Goal: Information Seeking & Learning: Learn about a topic

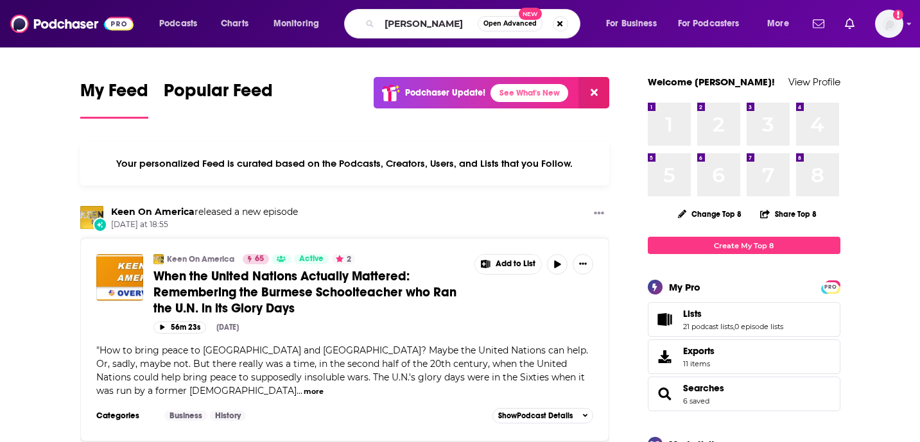
type input "Tiffany Han"
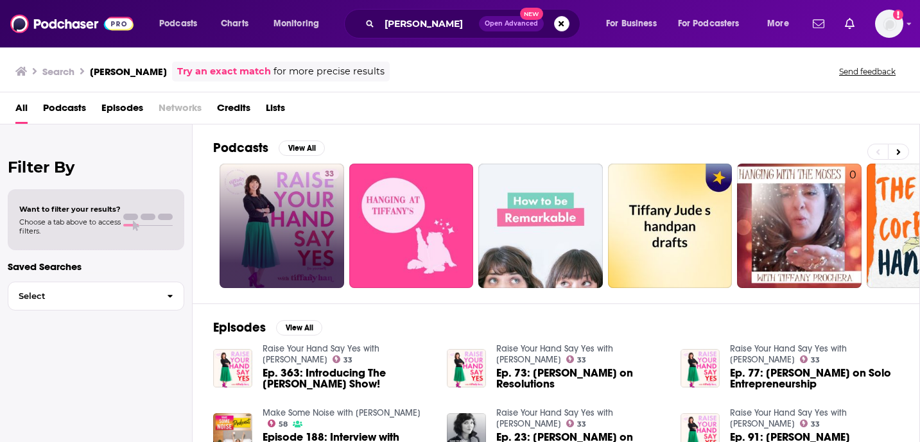
click at [308, 200] on link "33" at bounding box center [281, 226] width 124 height 124
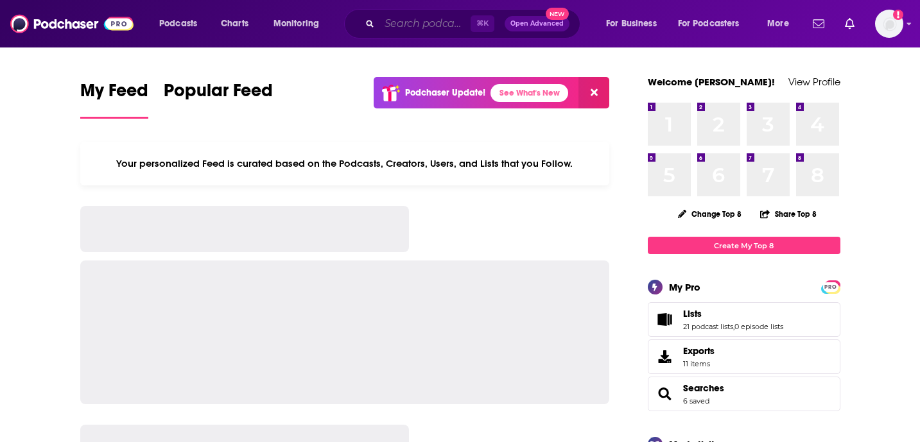
click at [423, 19] on input "Search podcasts, credits, & more..." at bounding box center [424, 23] width 91 height 21
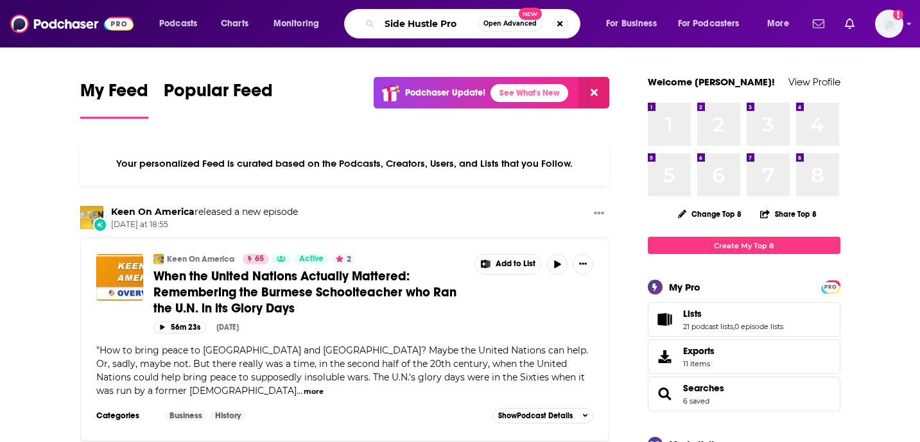
type input "Side Hustle Pro"
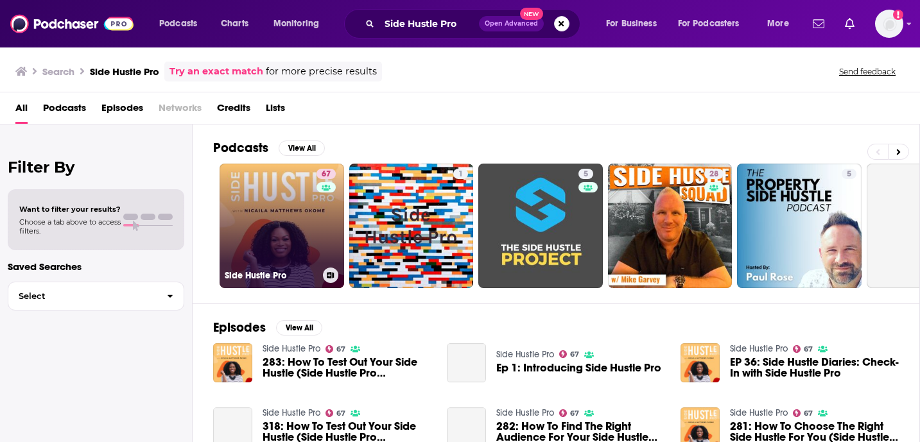
click at [272, 237] on link "67 Side Hustle Pro" at bounding box center [281, 226] width 124 height 124
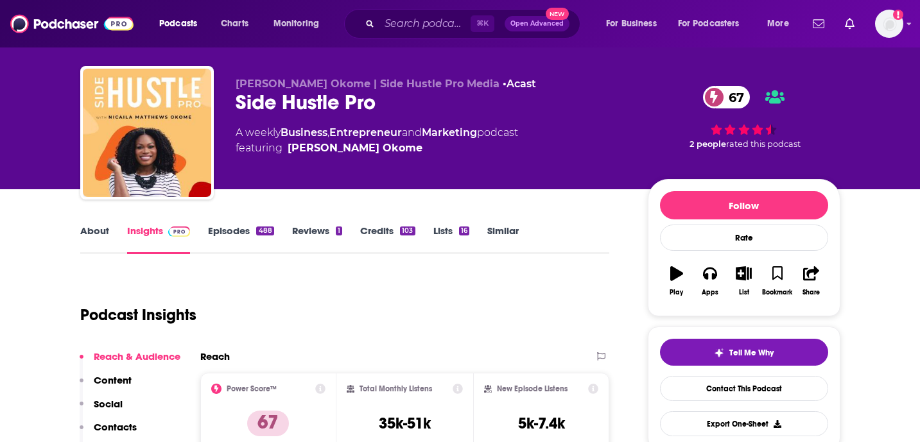
scroll to position [12, 0]
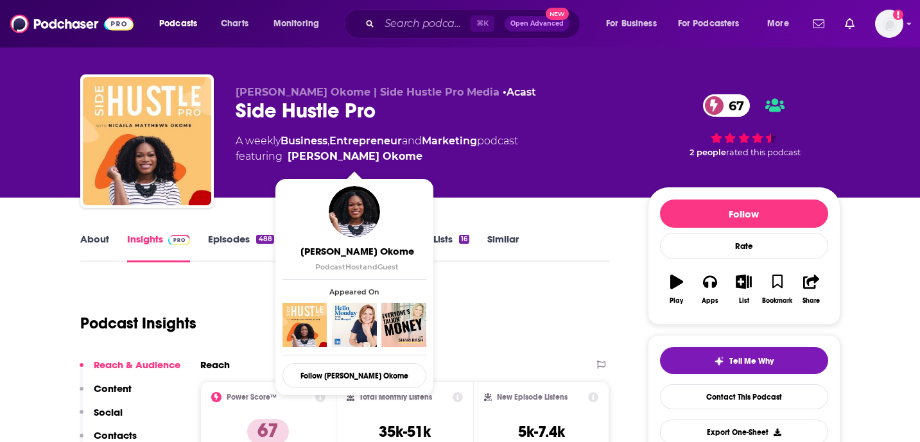
drag, startPoint x: 448, startPoint y: 166, endPoint x: 289, endPoint y: 160, distance: 159.2
click at [289, 160] on div "Nicaila Matthews Okome | Side Hustle Pro Media • Acast Side Hustle Pro 67 A wee…" at bounding box center [430, 137] width 391 height 103
copy link "Nicaila Matthews Okome"
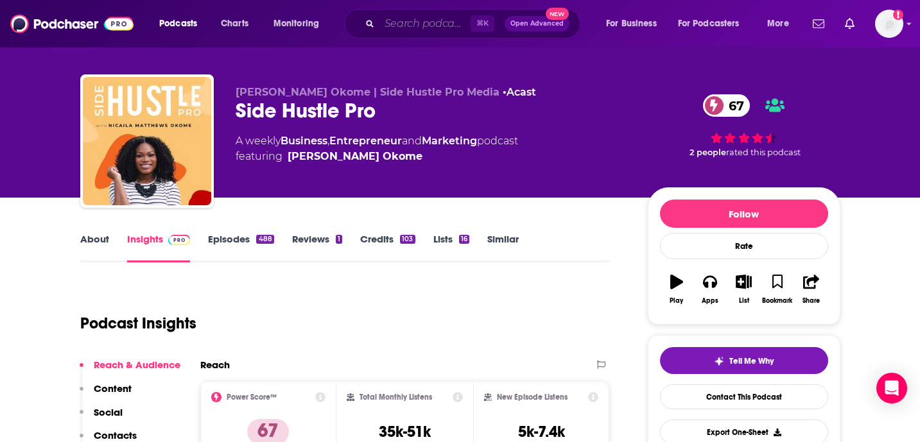
click at [407, 22] on input "Search podcasts, credits, & more..." at bounding box center [424, 23] width 91 height 21
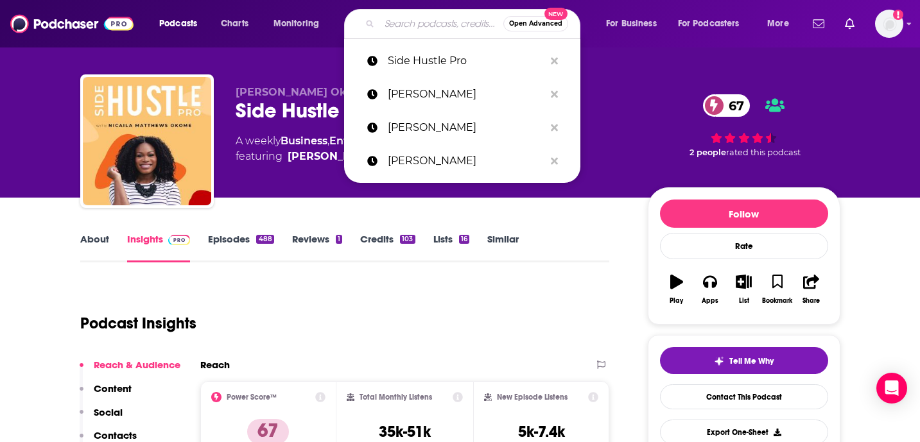
paste input "Mindful Mama"
type input "Mindful Mama"
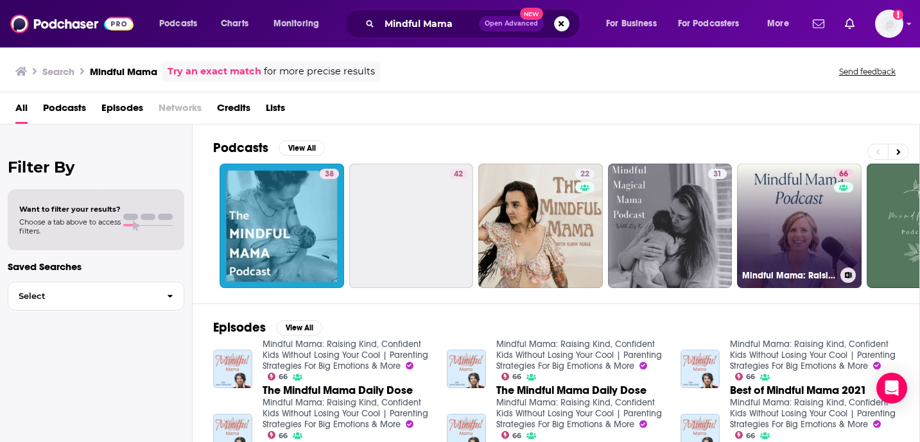
click at [786, 210] on link "66 Mindful Mama: Raising Kind, Confident Kids Without Losing Your Cool | Parent…" at bounding box center [799, 226] width 124 height 124
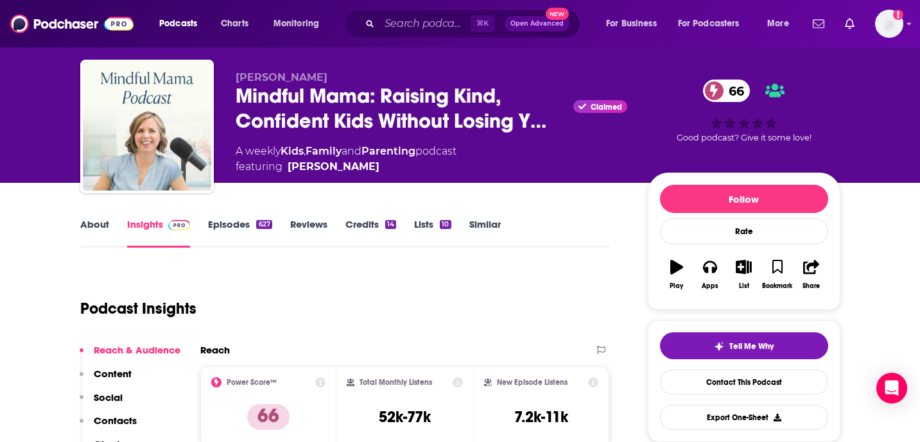
scroll to position [9, 0]
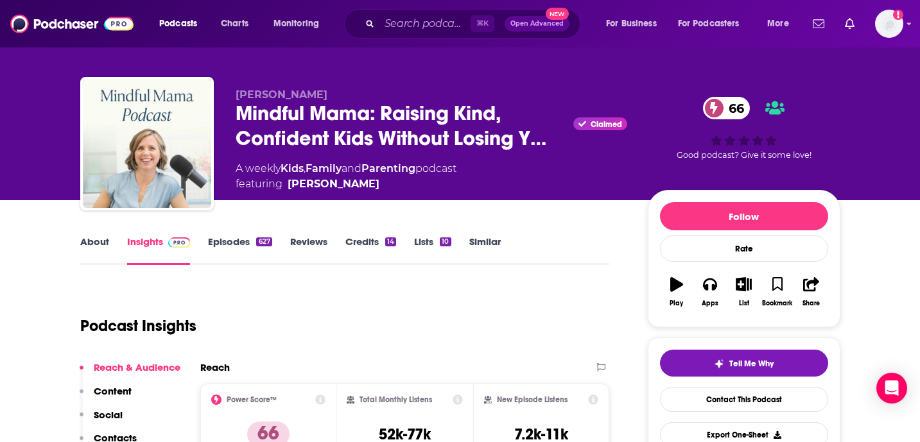
drag, startPoint x: 355, startPoint y: 97, endPoint x: 213, endPoint y: 96, distance: 141.8
click at [213, 96] on div "Hunter Clarke-Fields Mindful Mama: Raising Kind, Confident Kids Without Losing …" at bounding box center [460, 146] width 760 height 139
copy span "Hunter Clarke-Fields"
click at [429, 19] on input "Search podcasts, credits, & more..." at bounding box center [424, 23] width 91 height 21
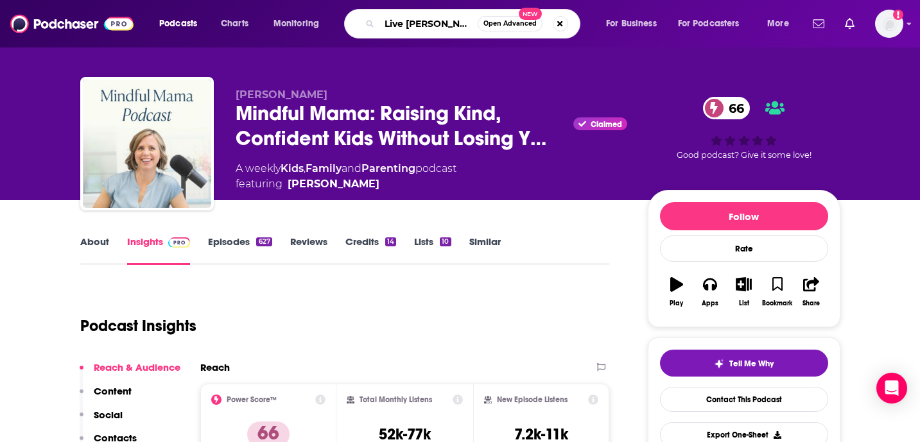
type input "Live Better"
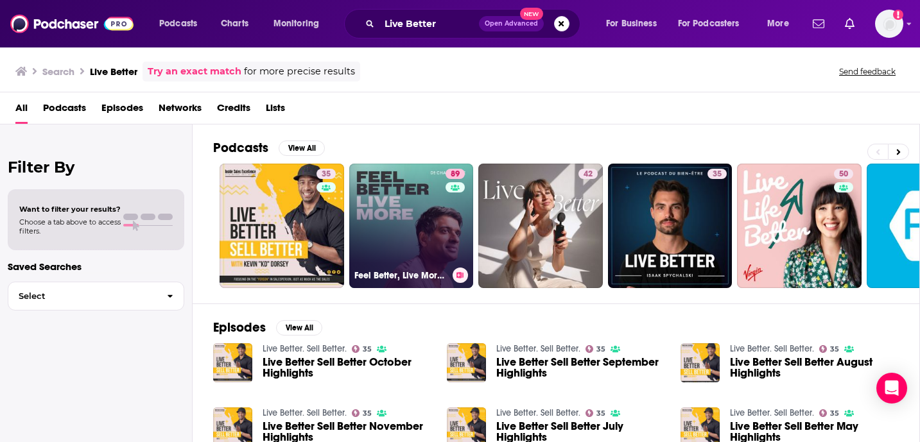
click at [408, 194] on link "89 Feel Better, Live More with Dr Rangan Chatterjee" at bounding box center [411, 226] width 124 height 124
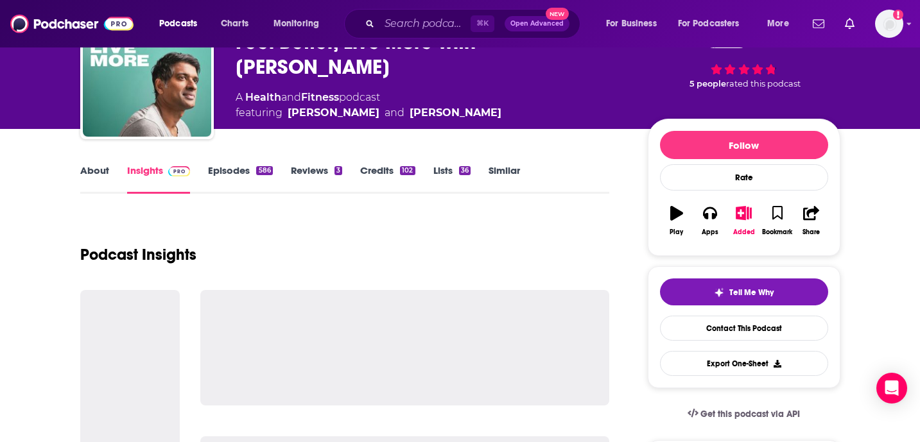
scroll to position [82, 0]
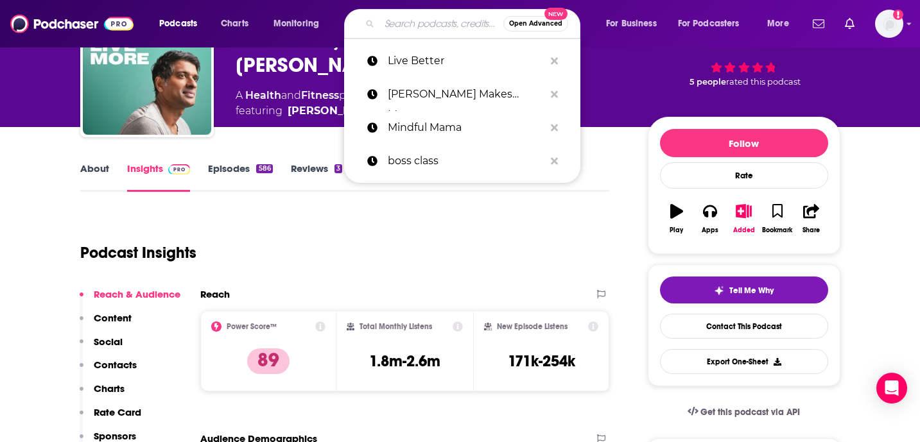
click at [427, 33] on input "Search podcasts, credits, & more..." at bounding box center [441, 23] width 124 height 21
paste input "Expanded Podcast"
type input "Expanded Podcast"
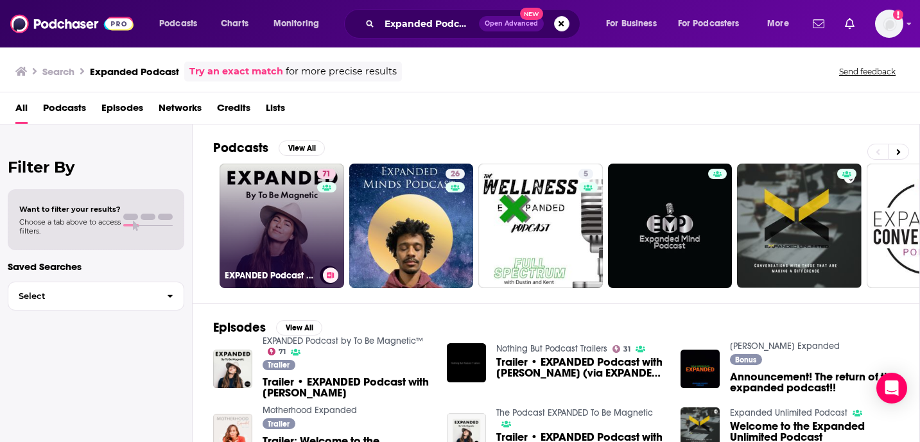
click at [311, 216] on link "71 EXPANDED Podcast by To Be Magnetic™" at bounding box center [281, 226] width 124 height 124
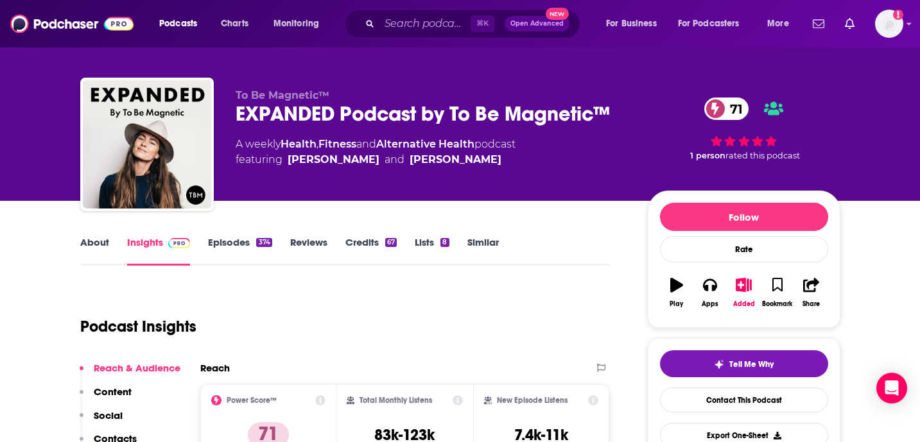
scroll to position [17, 0]
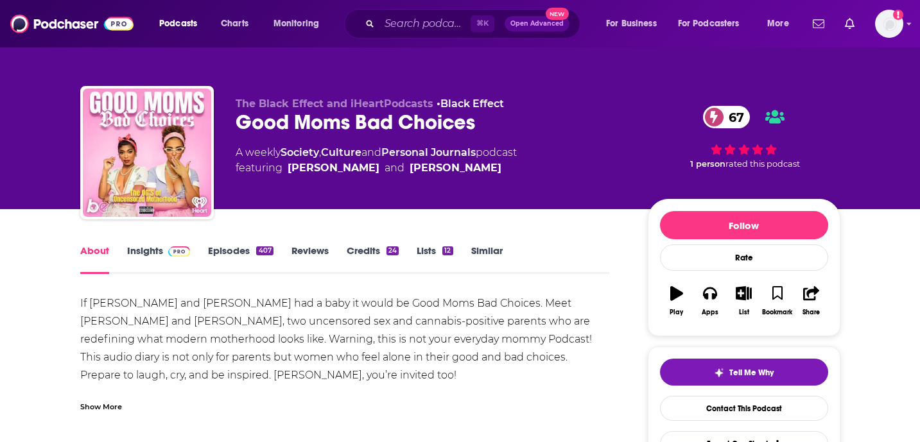
scroll to position [11, 0]
